Goal: Communication & Community: Ask a question

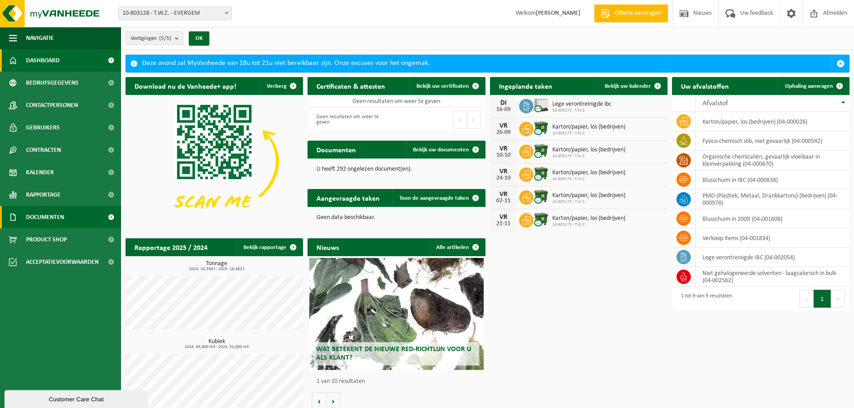
click at [63, 218] on span "Documenten" at bounding box center [45, 217] width 38 height 22
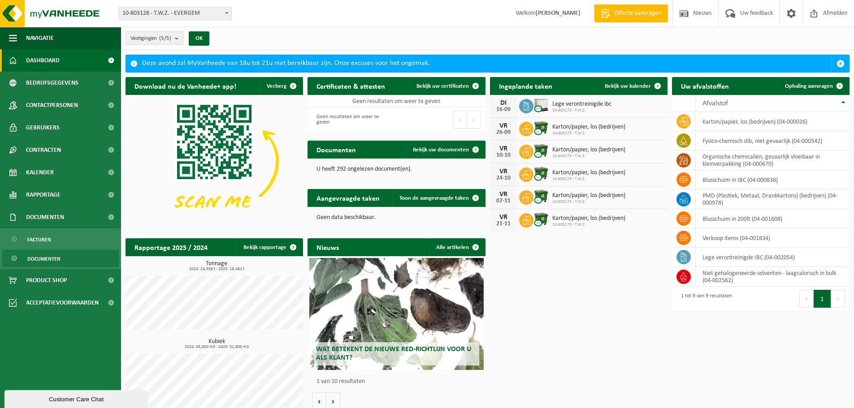
click at [56, 255] on span "Documenten" at bounding box center [43, 259] width 33 height 17
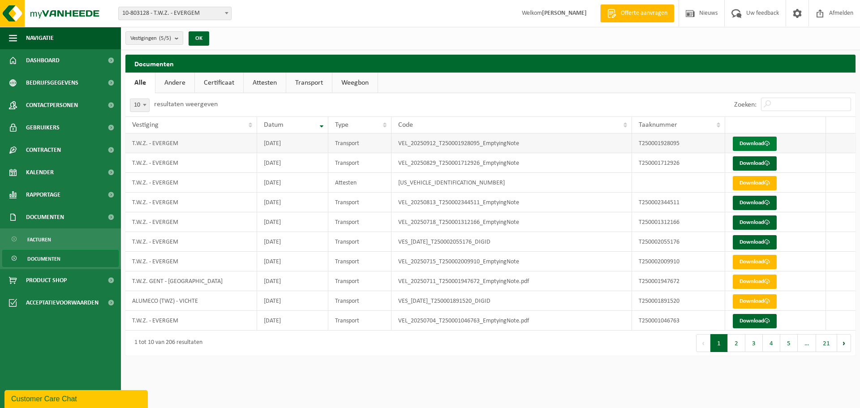
click at [750, 143] on link "Download" at bounding box center [755, 144] width 44 height 14
click at [56, 194] on span "Rapportage" at bounding box center [43, 195] width 35 height 22
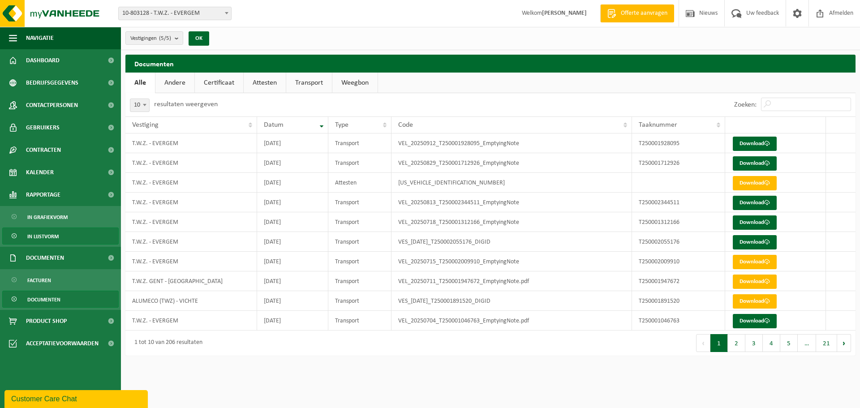
click at [43, 232] on span "In lijstvorm" at bounding box center [42, 236] width 31 height 17
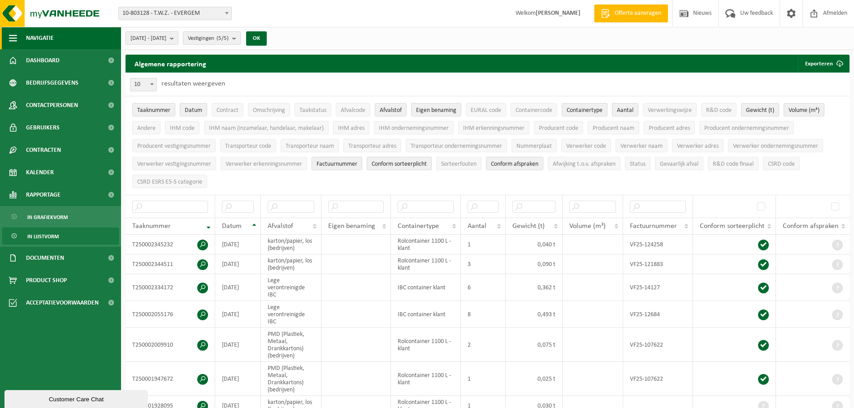
click at [46, 38] on span "Navigatie" at bounding box center [40, 38] width 28 height 22
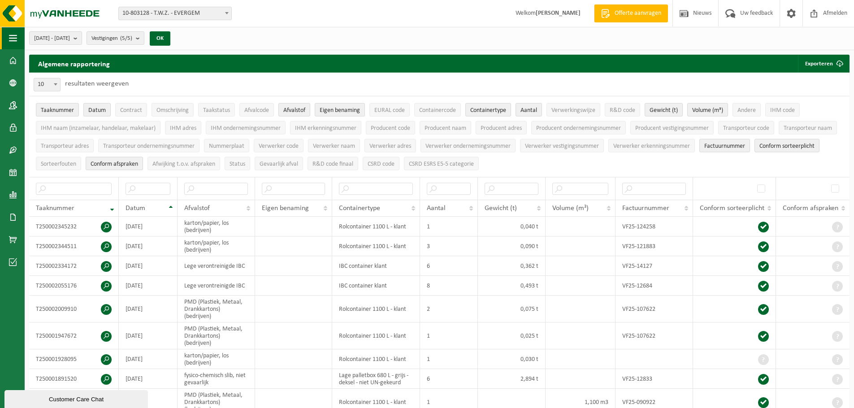
click at [22, 42] on button "Navigatie" at bounding box center [12, 38] width 25 height 22
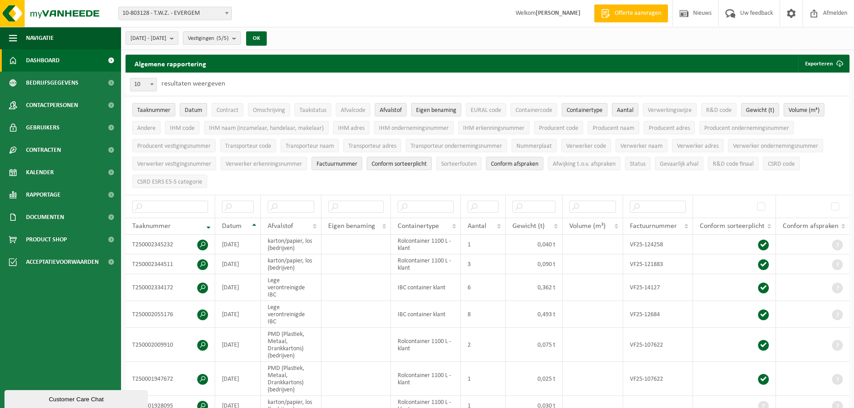
click at [28, 58] on span "Dashboard" at bounding box center [43, 60] width 34 height 22
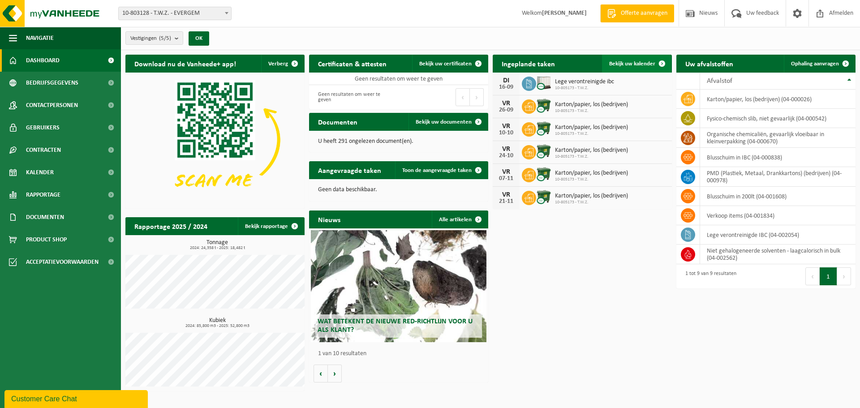
click at [617, 62] on span "Bekijk uw kalender" at bounding box center [632, 64] width 46 height 6
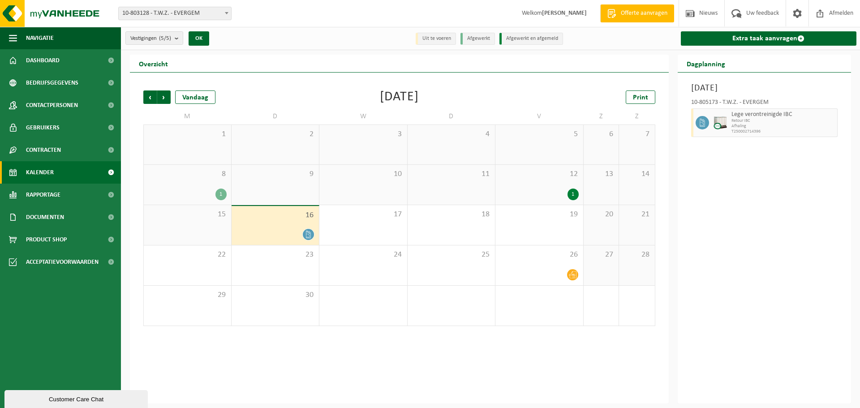
click at [302, 196] on div "9" at bounding box center [276, 185] width 88 height 40
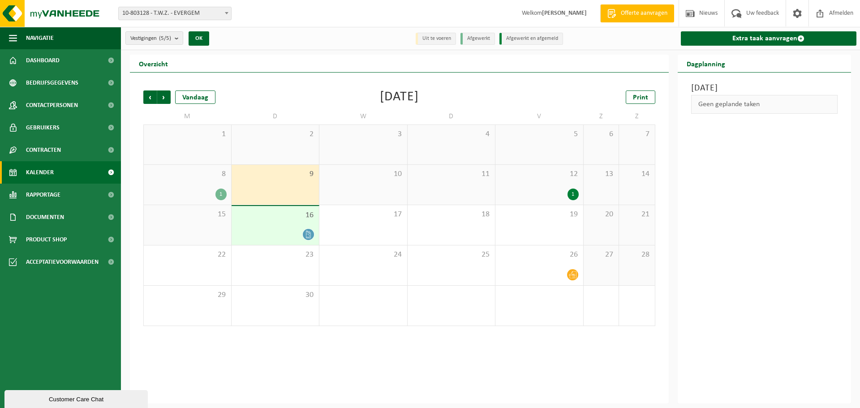
click at [205, 193] on div "1" at bounding box center [187, 195] width 78 height 12
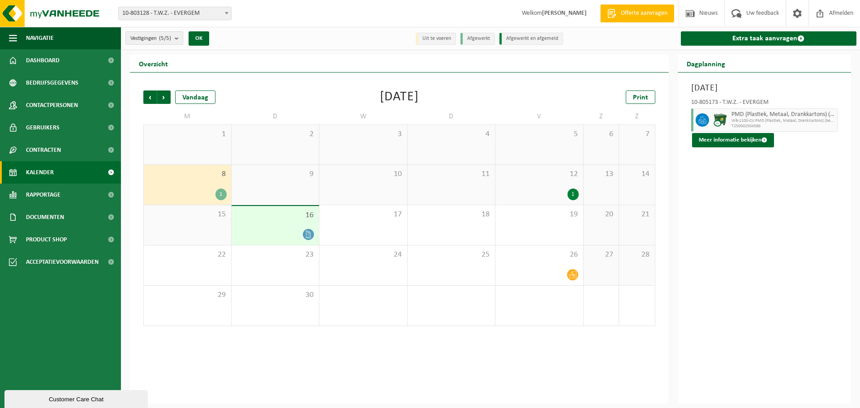
click at [96, 403] on div "Customer Care Chat" at bounding box center [76, 399] width 130 height 7
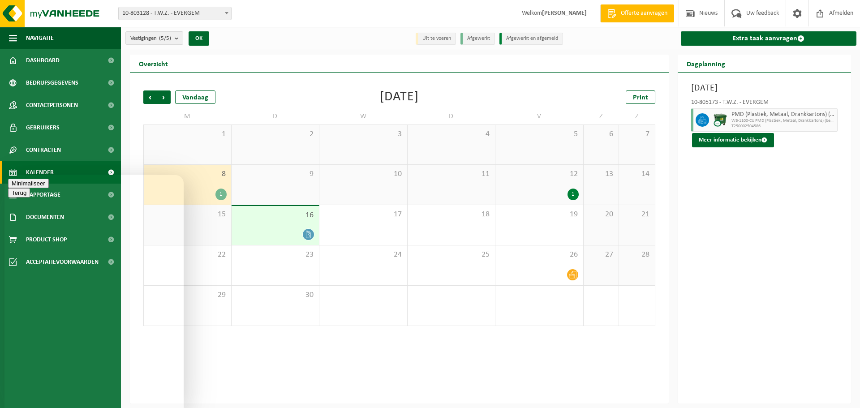
type textarea "Goedemorgen,"
type textarea "kunnen jullie ons de afhaalbon en gewicht bezorgen van de afhaling PMD in Everg…"
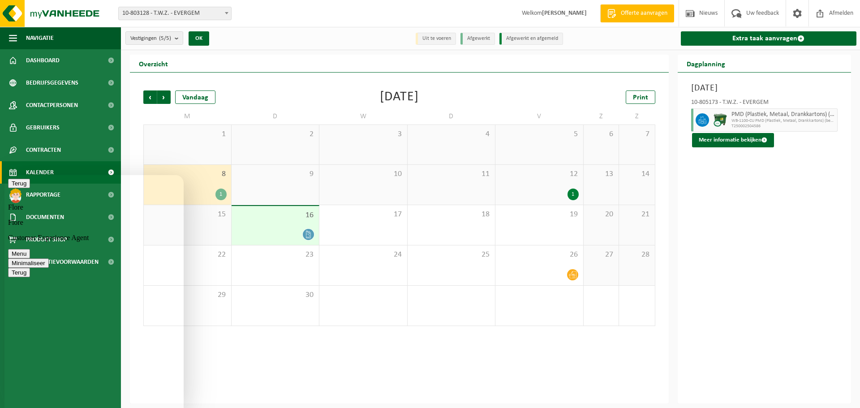
scroll to position [25, 0]
